Goal: Browse casually: Explore the website without a specific task or goal

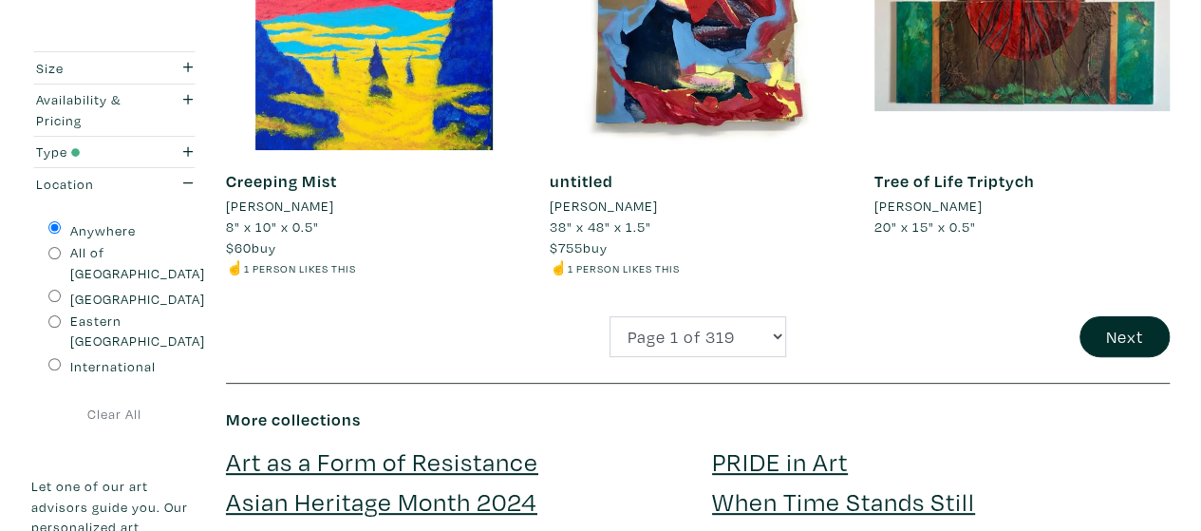
scroll to position [3725, 0]
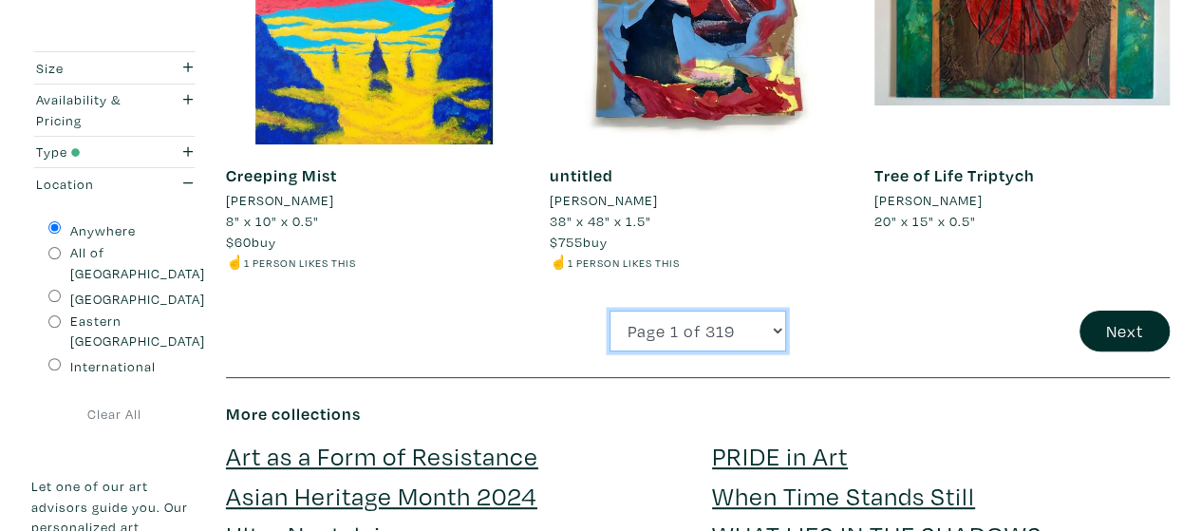
click at [679, 337] on select "Page 1 of 319 Page 2 of 319 Page 3 of 319 Page 4 of 319 Page 5 of 319 Page 6 of…" at bounding box center [697, 330] width 177 height 41
select select "2"
click at [609, 310] on select "Page 1 of 319 Page 2 of 319 Page 3 of 319 Page 4 of 319 Page 5 of 319 Page 6 of…" at bounding box center [697, 330] width 177 height 41
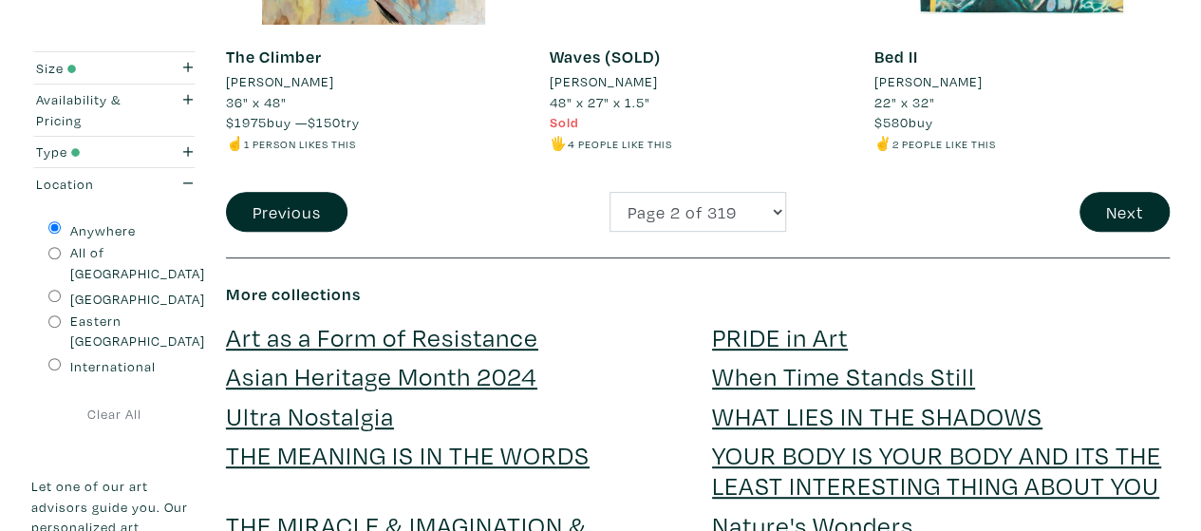
scroll to position [3883, 0]
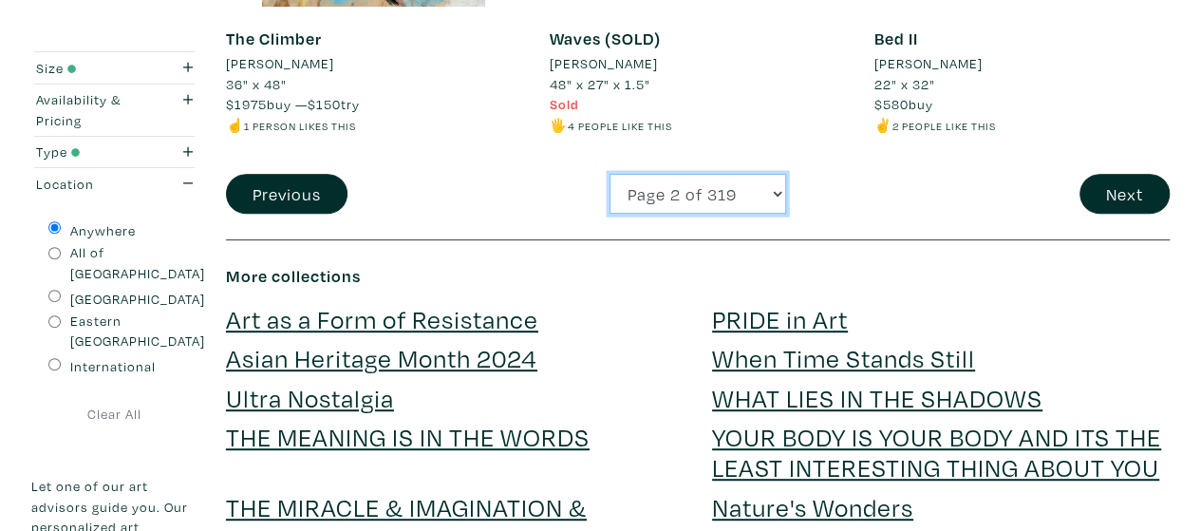
click at [701, 196] on select "Page 1 of 319 Page 2 of 319 Page 3 of 319 Page 4 of 319 Page 5 of 319 Page 6 of…" at bounding box center [697, 194] width 177 height 41
select select "3"
click at [609, 174] on select "Page 1 of 319 Page 2 of 319 Page 3 of 319 Page 4 of 319 Page 5 of 319 Page 6 of…" at bounding box center [697, 194] width 177 height 41
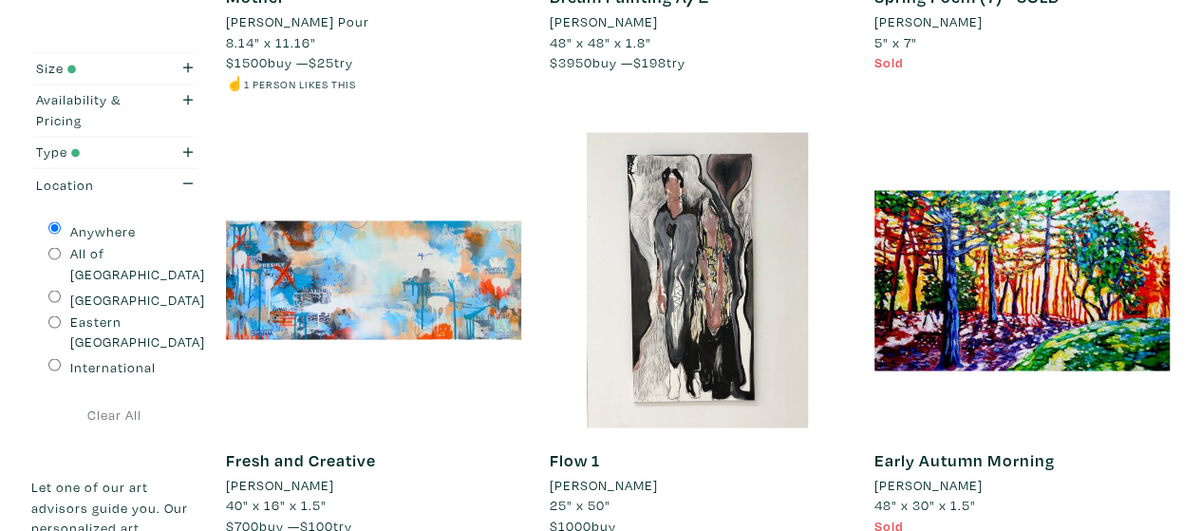
scroll to position [1635, 0]
